Goal: Find contact information: Find contact information

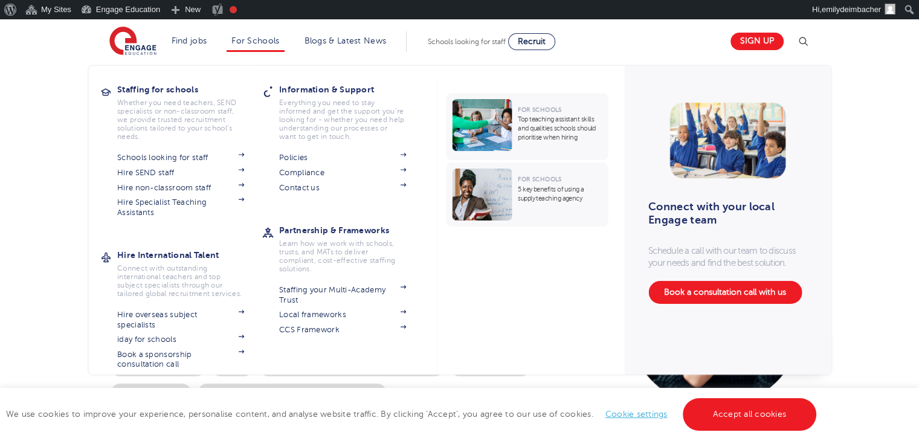
click at [242, 46] on li "For Schools Staffing for schools Whether you need teachers, SEND specialists or…" at bounding box center [255, 41] width 57 height 21
click at [172, 184] on link "Hire non-classroom staff" at bounding box center [180, 188] width 127 height 10
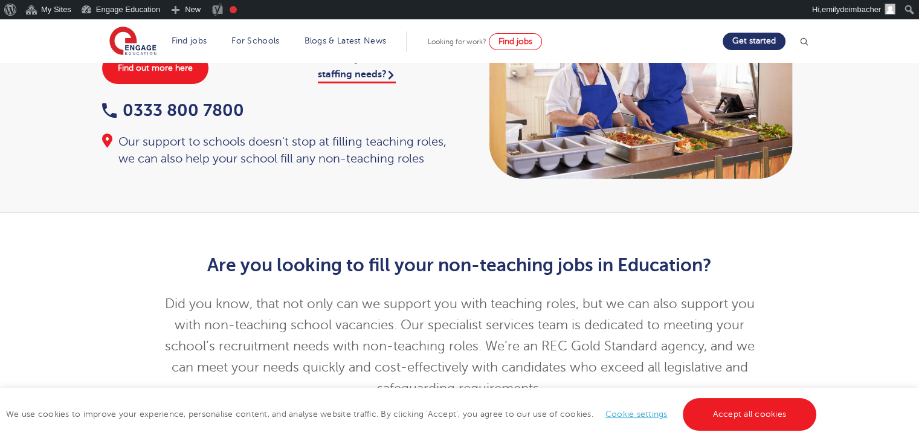
scroll to position [121, 0]
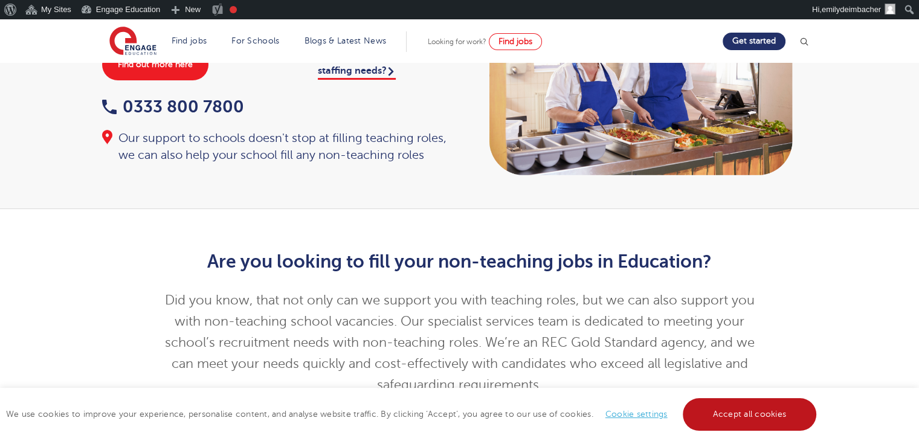
click at [751, 401] on link "Accept all cookies" at bounding box center [750, 414] width 134 height 33
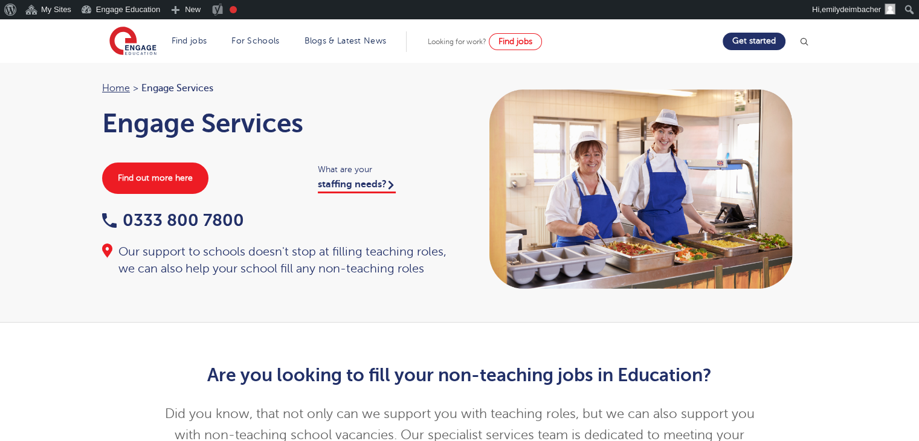
scroll to position [0, 0]
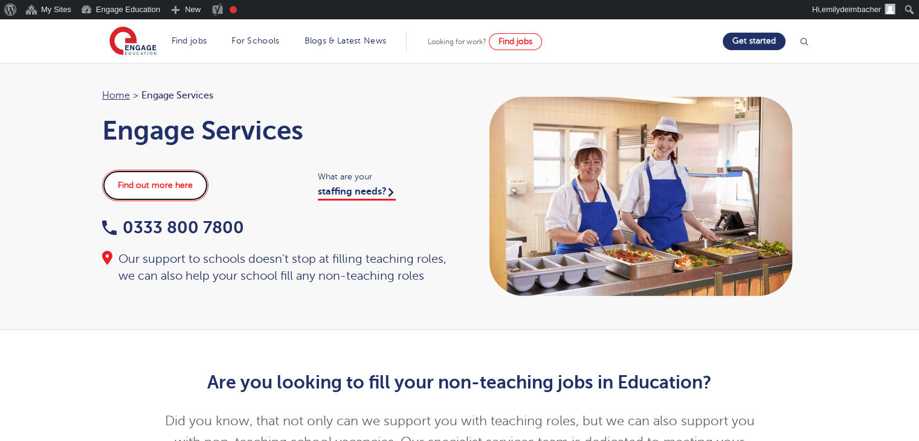
click at [193, 187] on link "Find out more here" at bounding box center [155, 185] width 106 height 31
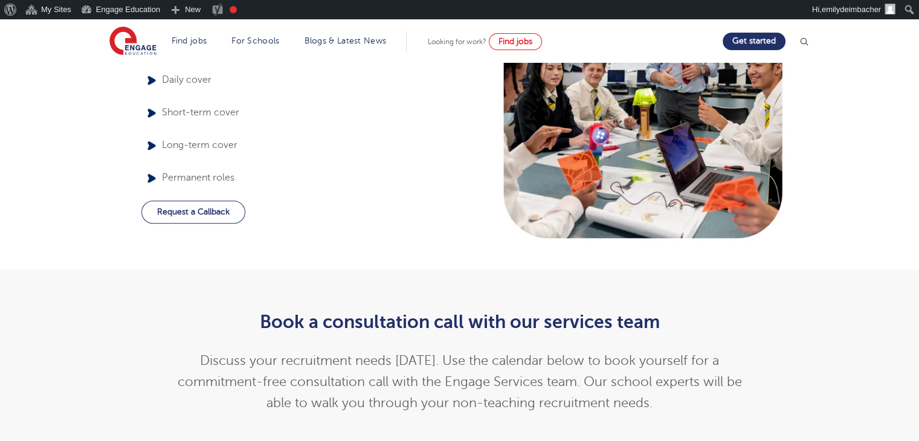
scroll to position [1209, 0]
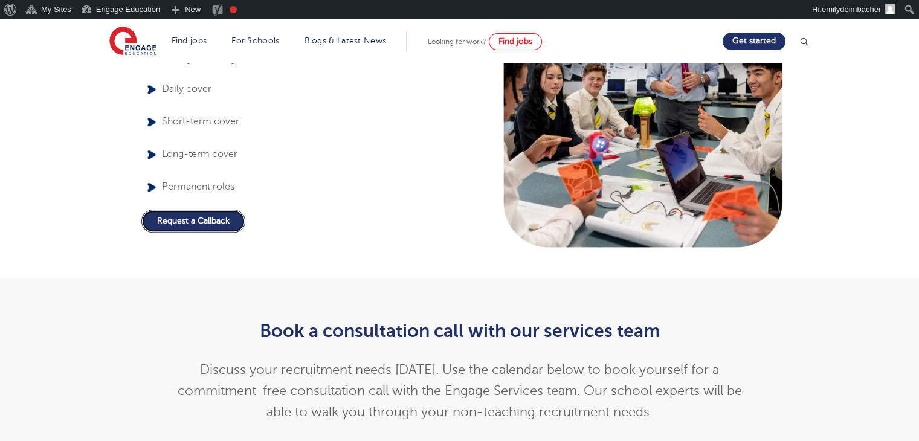
click at [230, 213] on link "Request a Callback" at bounding box center [193, 221] width 104 height 23
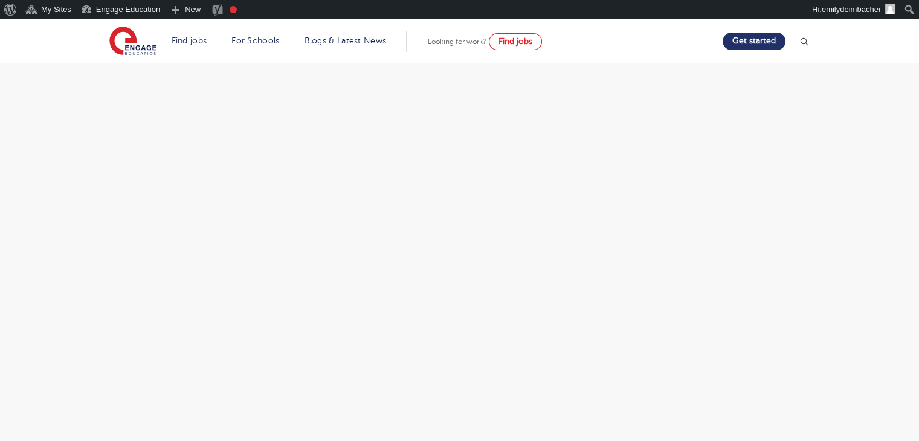
scroll to position [1571, 0]
